Goal: Register for event/course

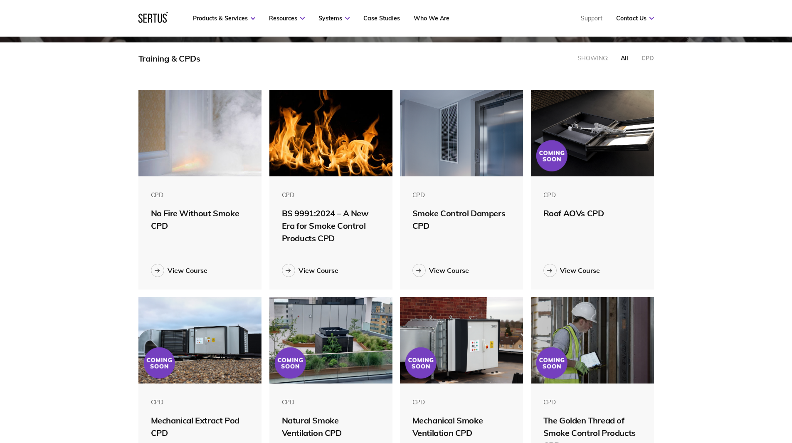
scroll to position [249, 0]
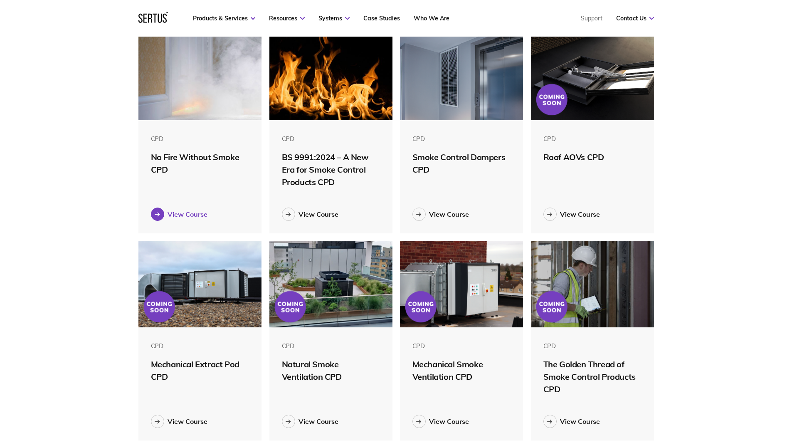
click at [155, 216] on icon at bounding box center [157, 214] width 5 height 5
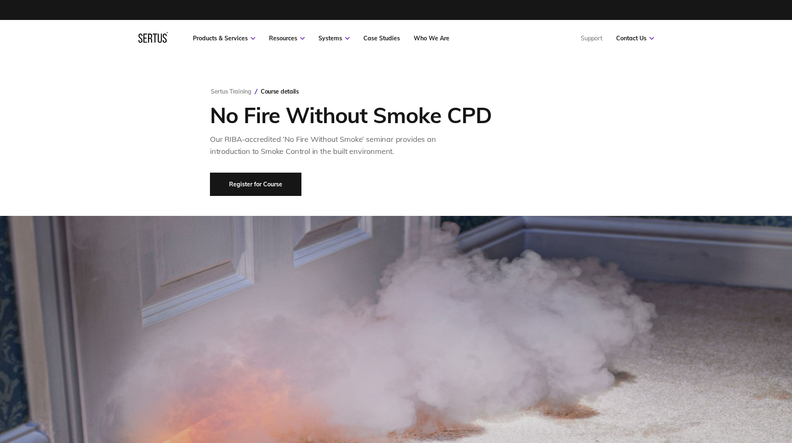
click at [247, 186] on link "Register for Course" at bounding box center [255, 183] width 91 height 23
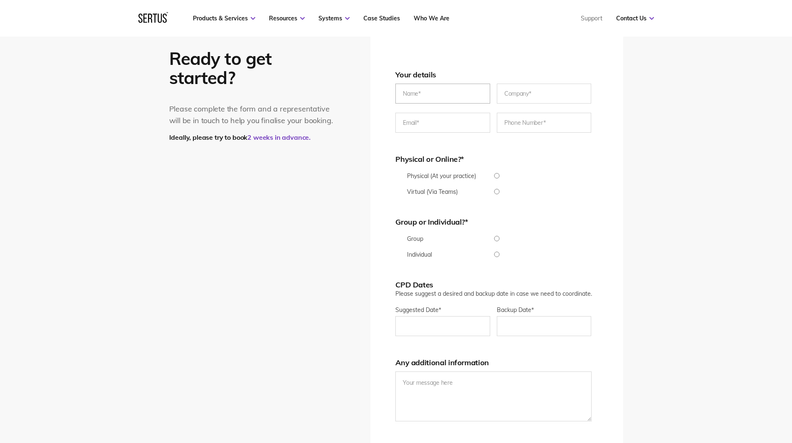
click at [427, 93] on input "text" at bounding box center [442, 94] width 95 height 20
type input "[PERSON_NAME]"
drag, startPoint x: 479, startPoint y: 123, endPoint x: 488, endPoint y: 122, distance: 9.2
click at [480, 123] on input "[PERSON_NAME][EMAIL_ADDRESS][PERSON_NAME][DOMAIN_NAME]" at bounding box center [442, 123] width 95 height 20
click at [466, 122] on input "[PERSON_NAME][EMAIL_ADDRESS][PERSON_NAME][DOMAIN_NAME]" at bounding box center [442, 123] width 95 height 20
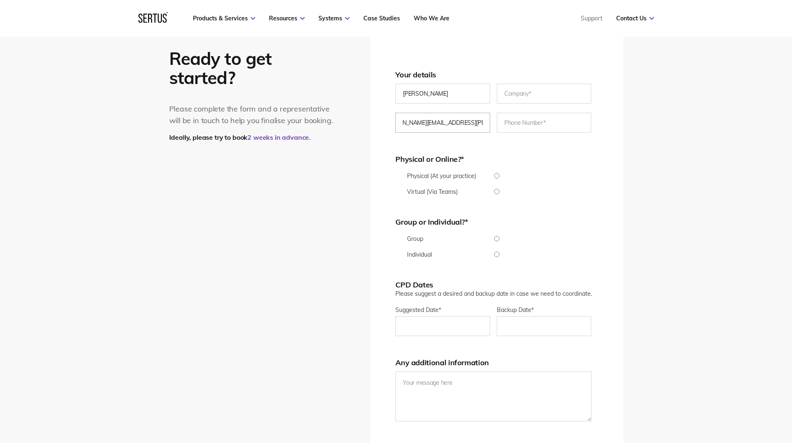
scroll to position [0, 26]
type input "[PERSON_NAME][EMAIL_ADDRESS][PERSON_NAME][DOMAIN_NAME]"
click at [525, 95] on input "text" at bounding box center [544, 94] width 95 height 20
type input "jigsaw Business Group"
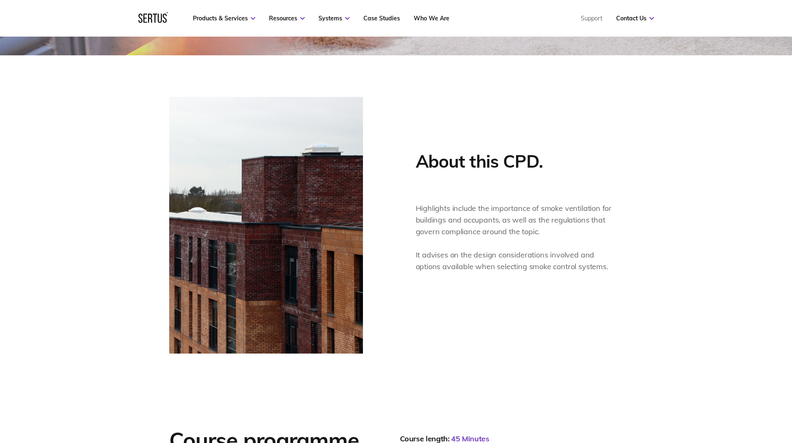
scroll to position [117, 0]
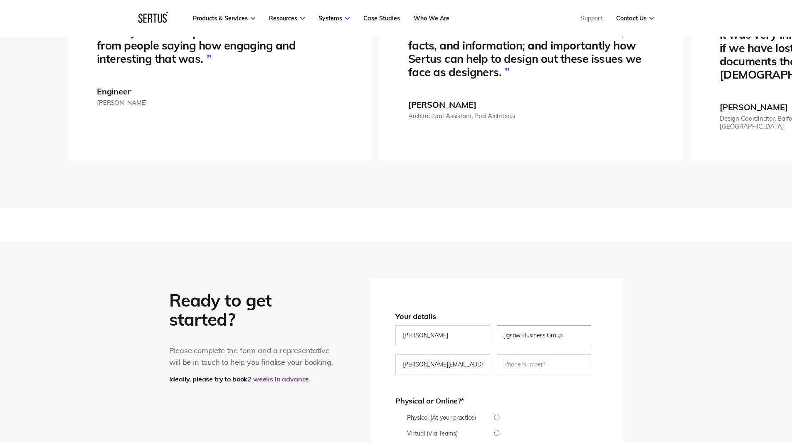
scroll to position [1280, 0]
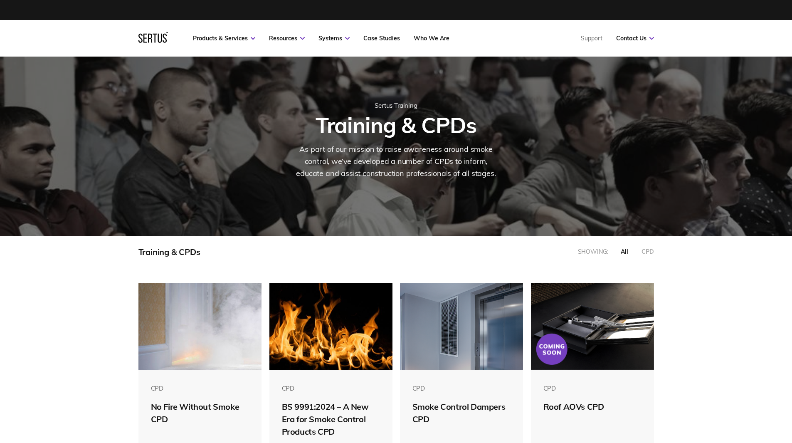
click at [650, 251] on div "CPD" at bounding box center [647, 251] width 12 height 7
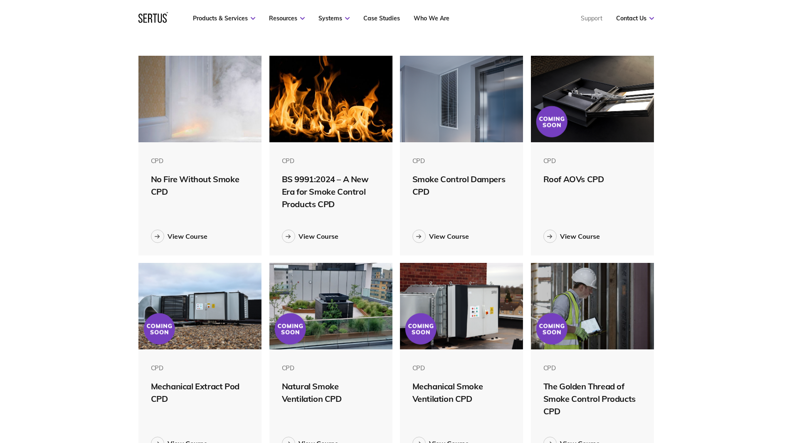
scroll to position [249, 0]
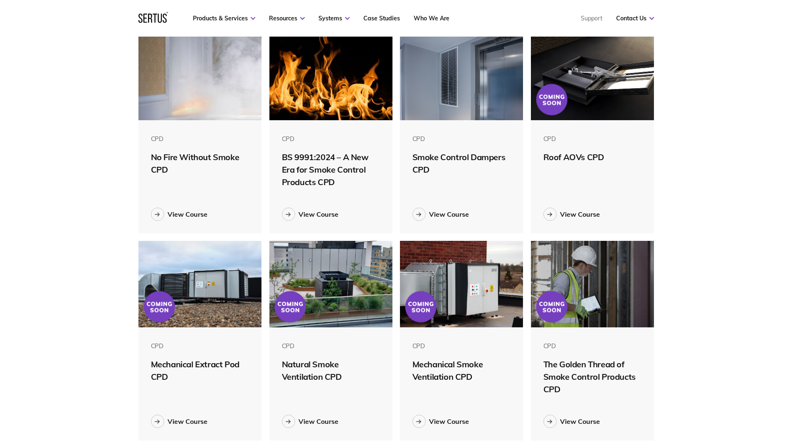
click at [182, 157] on div "No Fire Without Smoke CPD" at bounding box center [200, 163] width 98 height 25
click at [204, 104] on img at bounding box center [199, 77] width 123 height 86
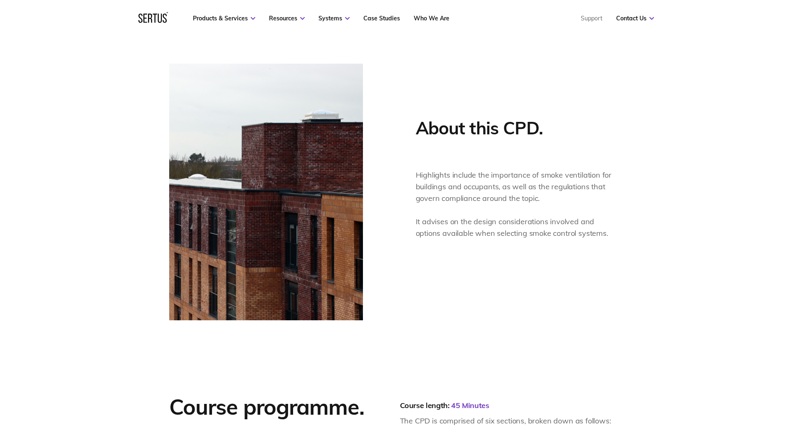
scroll to position [332, 0]
